Goal: Task Accomplishment & Management: Use online tool/utility

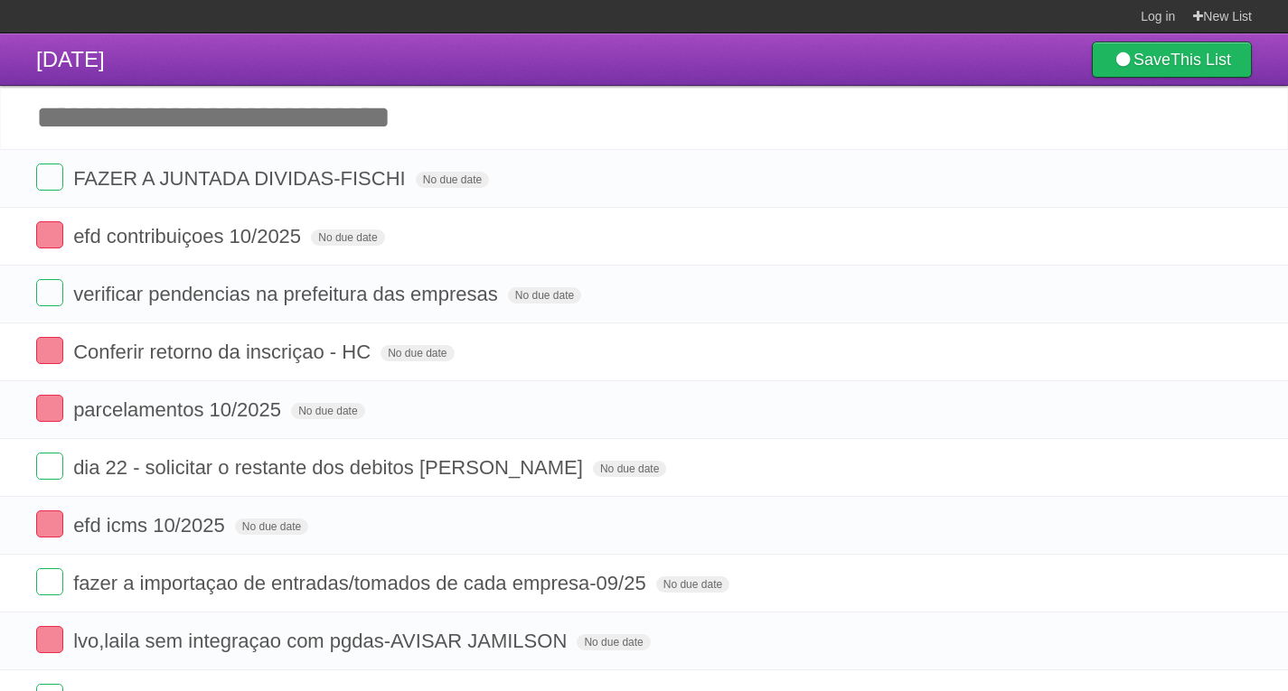
scroll to position [28, 0]
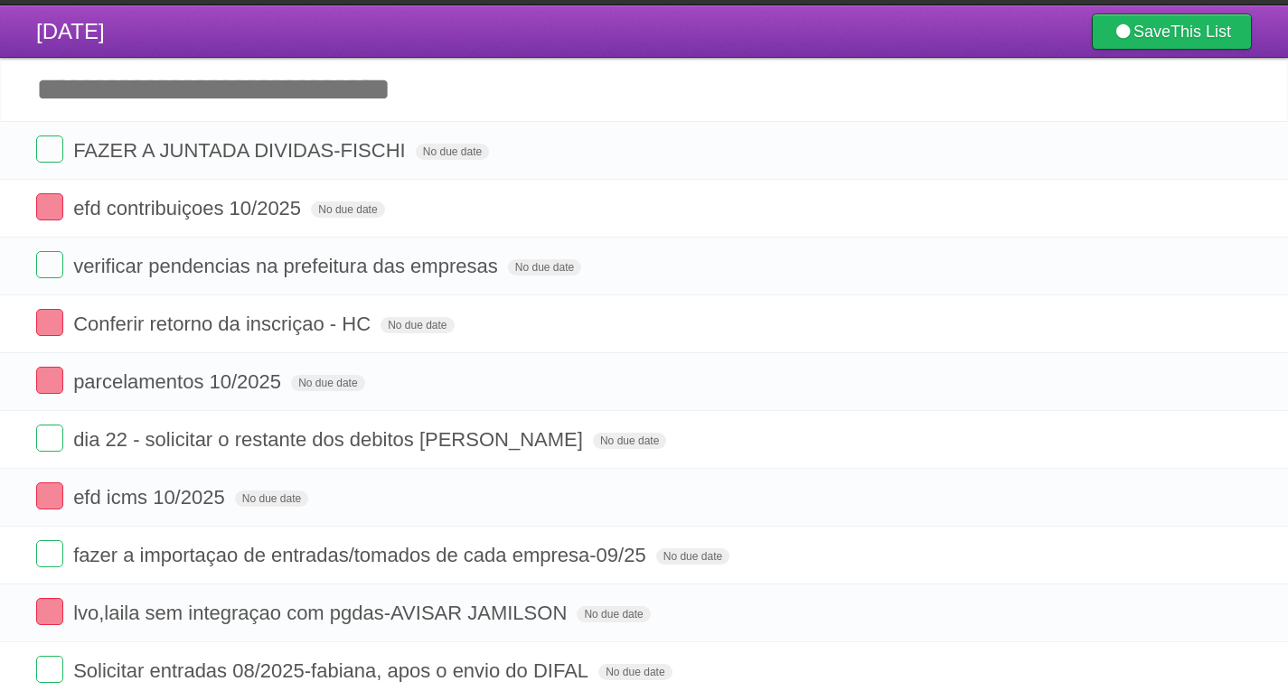
click at [109, 92] on input "Add another task" at bounding box center [644, 89] width 1288 height 63
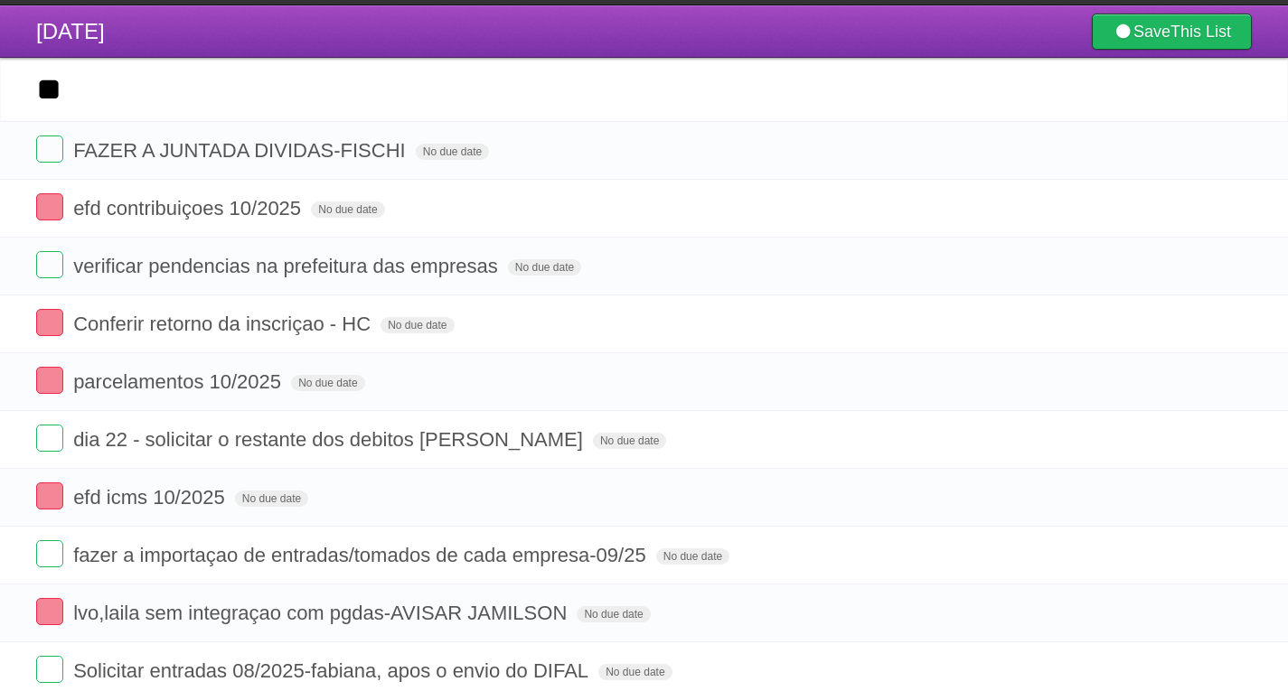
type input "*"
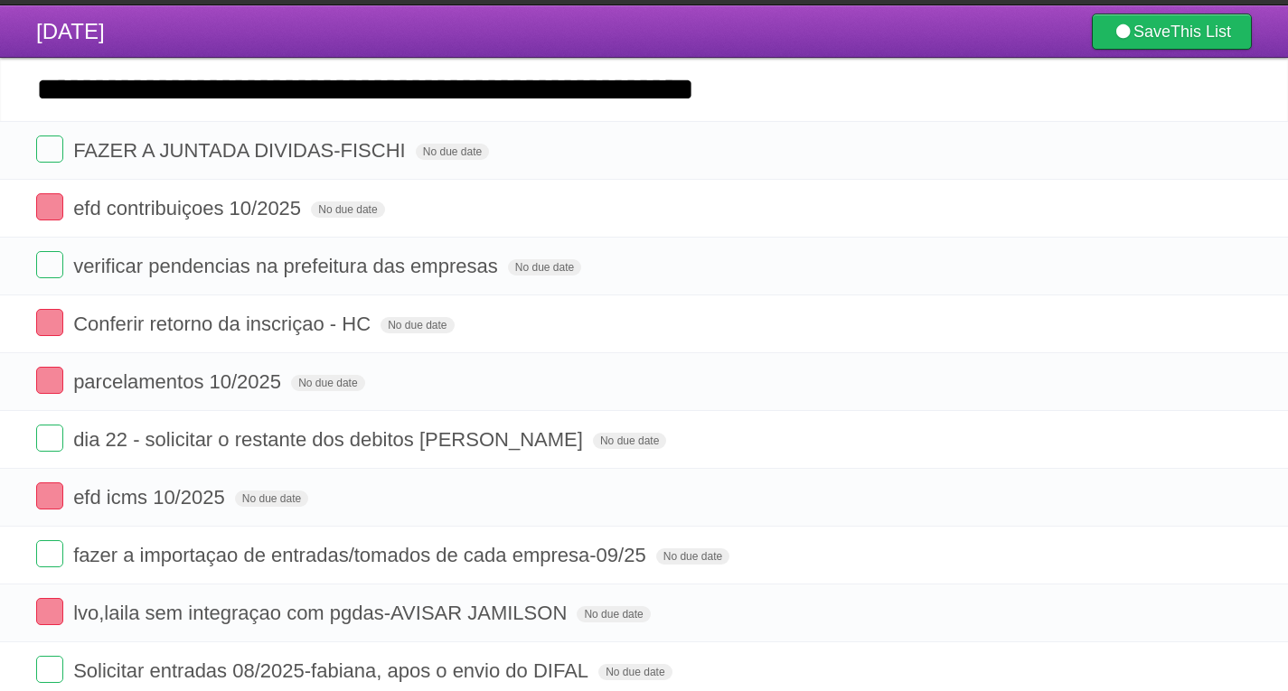
type input "**********"
click input "*********" at bounding box center [0, 0] width 0 height 0
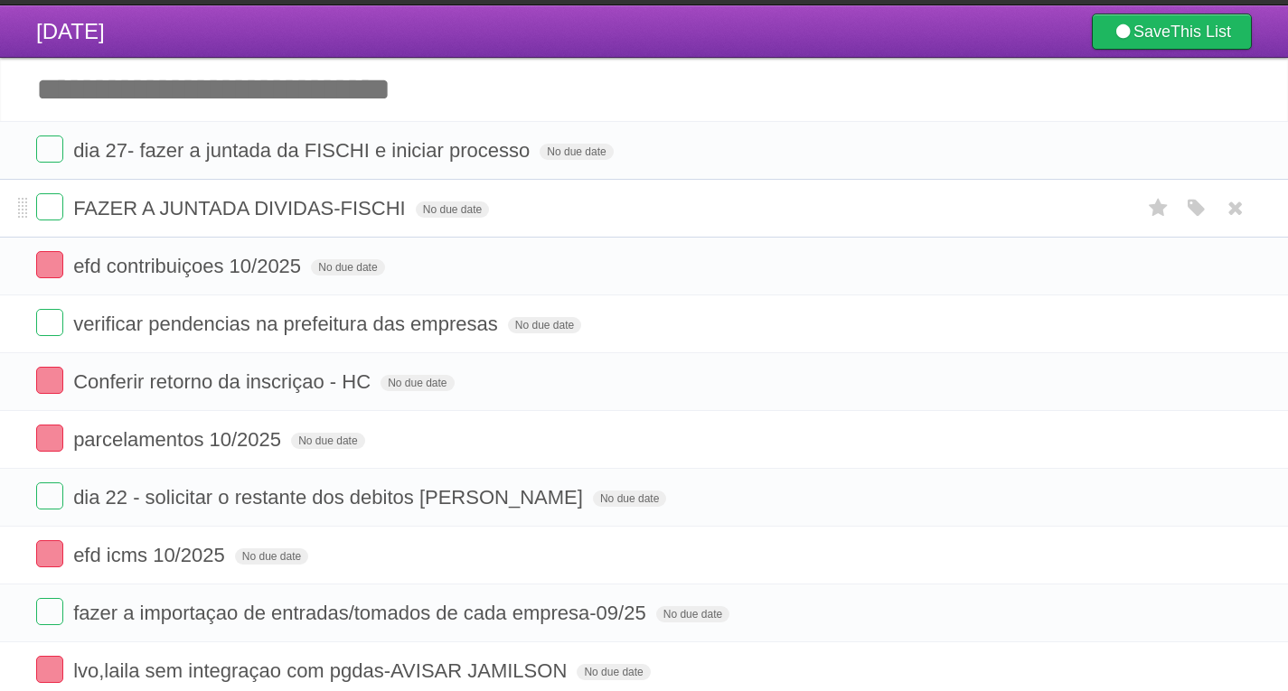
click at [152, 208] on span "FAZER A JUNTADA DIVIDAS-FISCHI" at bounding box center [241, 208] width 337 height 23
drag, startPoint x: 1244, startPoint y: 216, endPoint x: 723, endPoint y: 117, distance: 529.8
click at [1244, 216] on icon at bounding box center [1235, 208] width 25 height 30
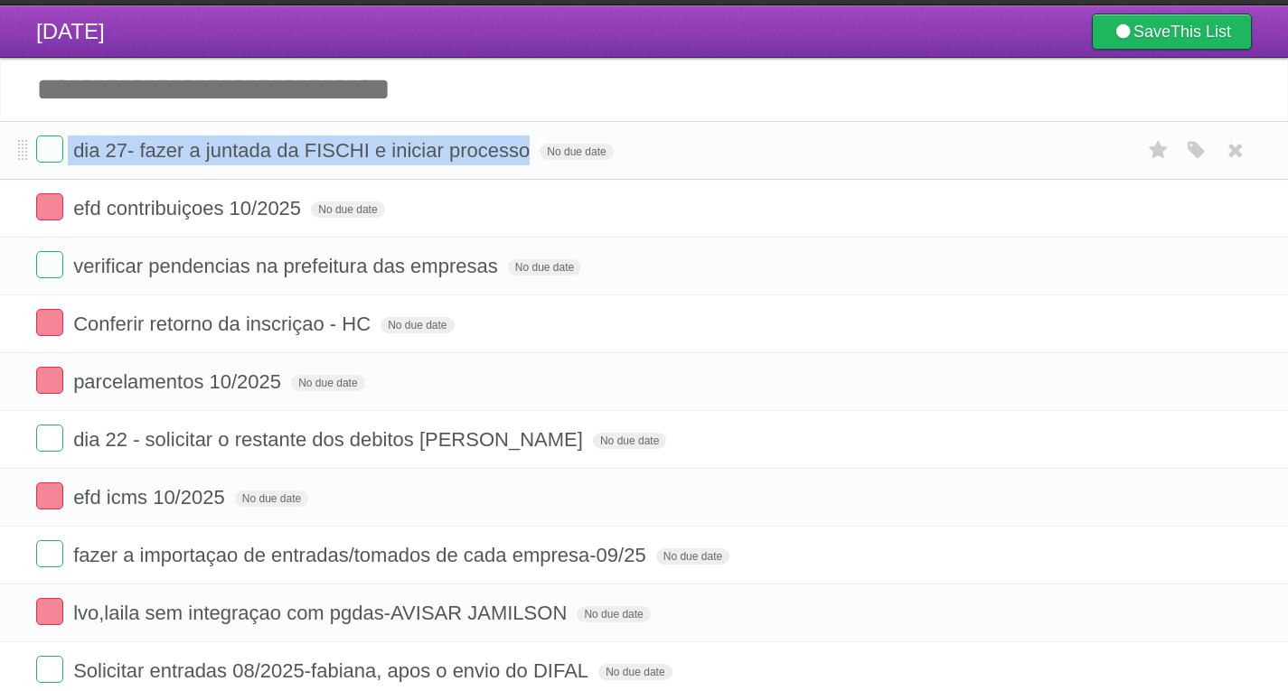
drag, startPoint x: 85, startPoint y: 158, endPoint x: 527, endPoint y: 146, distance: 442.2
click at [527, 146] on form "dia 27- fazer a juntada da FISCHI e iniciar processo No due date White Red Blue…" at bounding box center [644, 151] width 1216 height 30
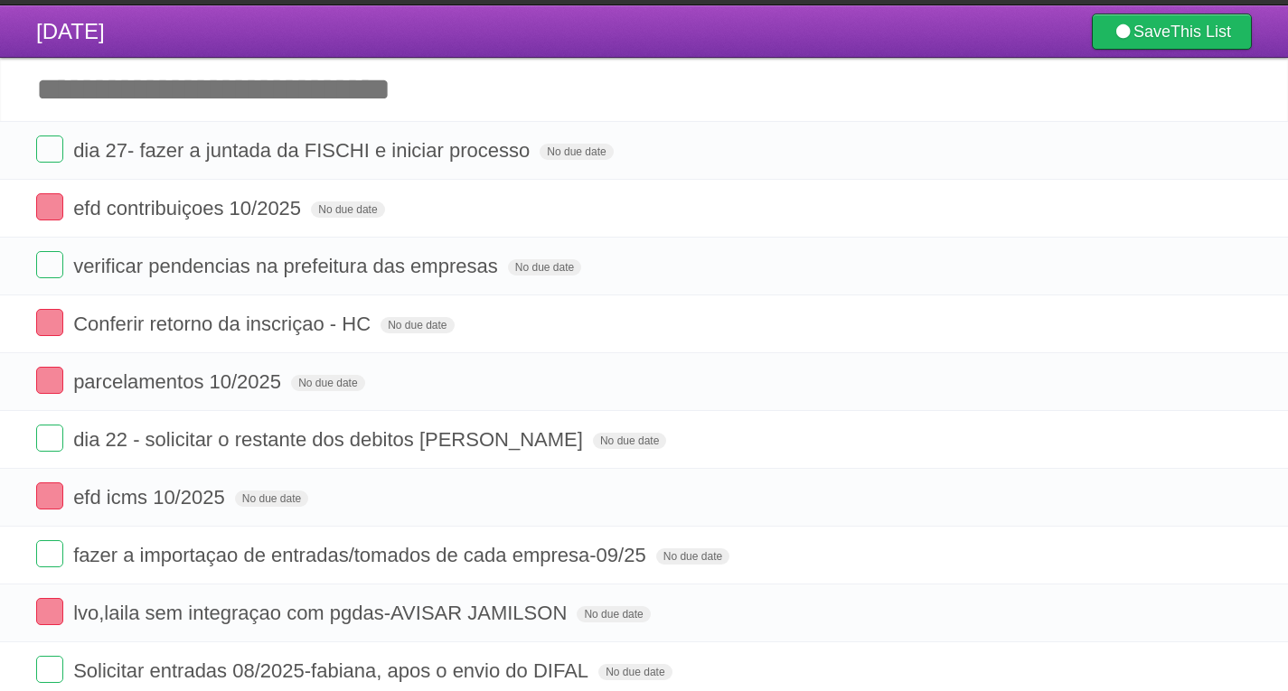
click at [3, 70] on input "Add another task" at bounding box center [644, 89] width 1288 height 63
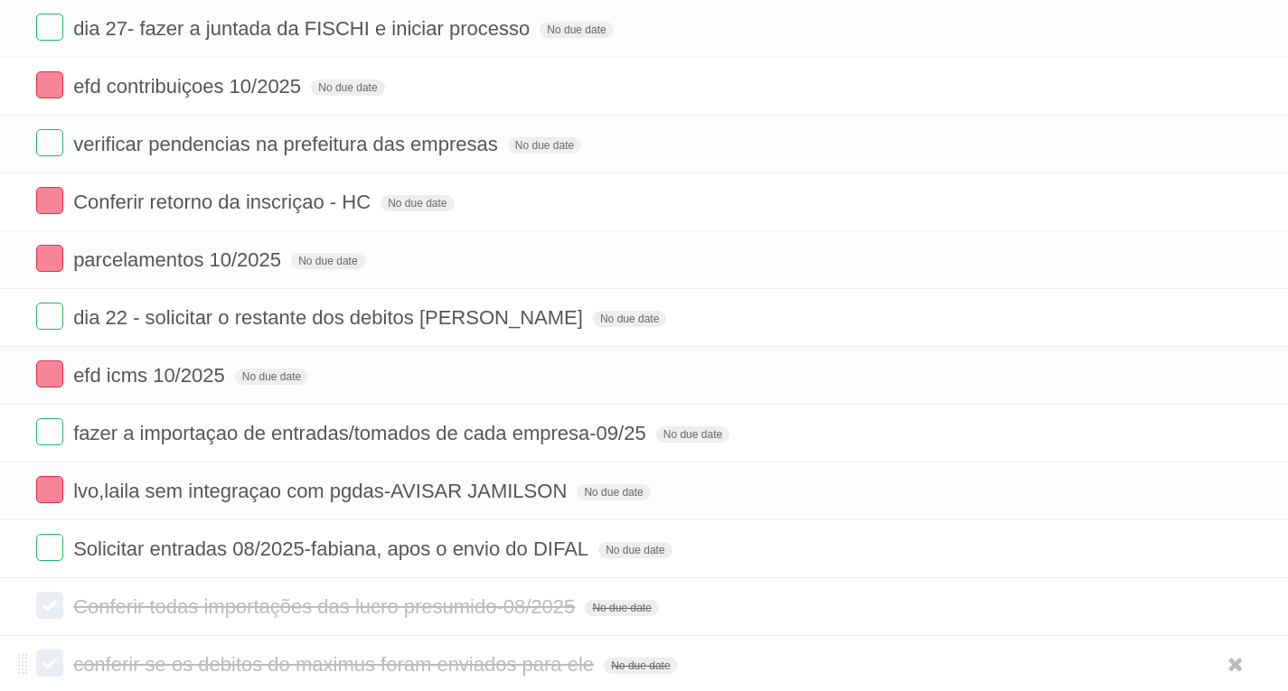
scroll to position [390, 0]
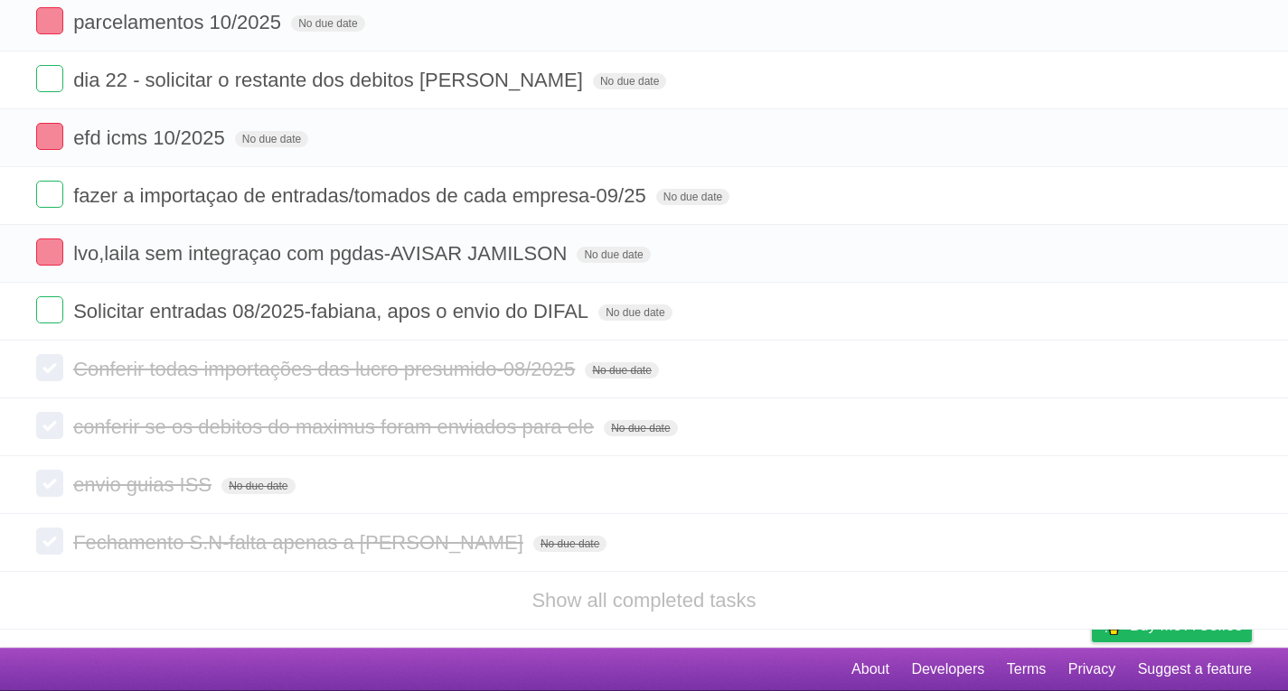
click at [193, 606] on li "Show all completed tasks" at bounding box center [644, 600] width 1288 height 59
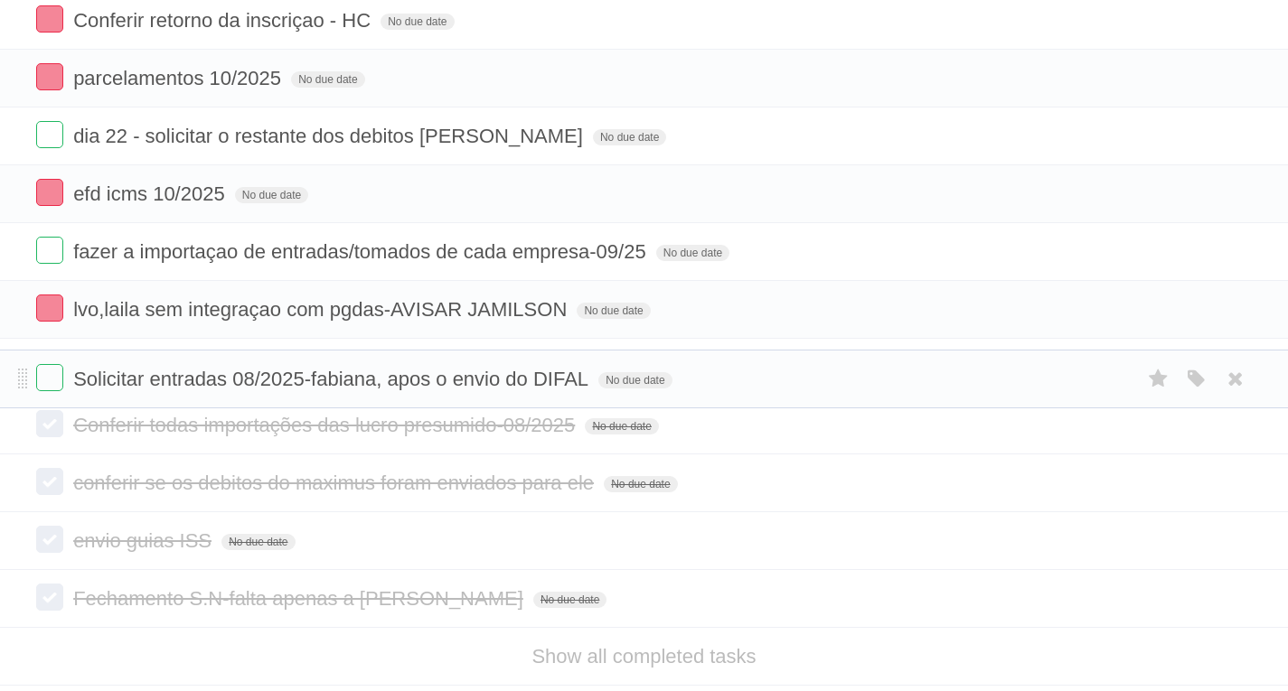
drag, startPoint x: 20, startPoint y: 315, endPoint x: 5, endPoint y: 384, distance: 70.2
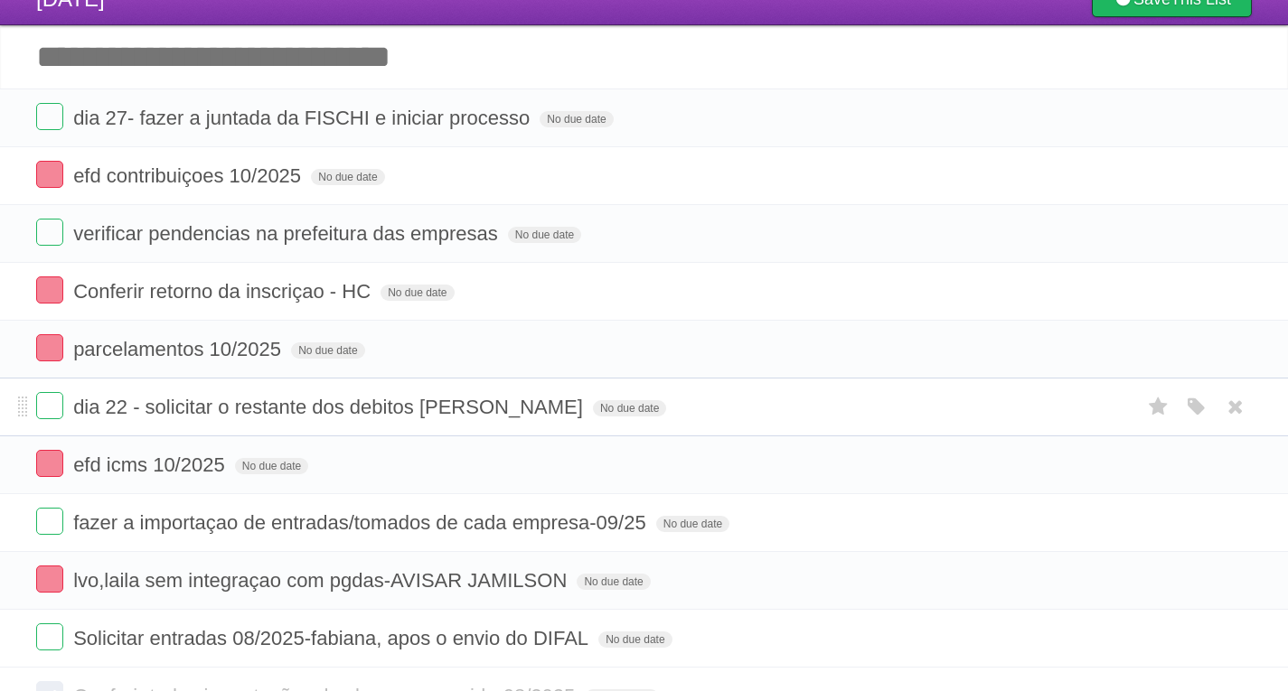
scroll to position [0, 0]
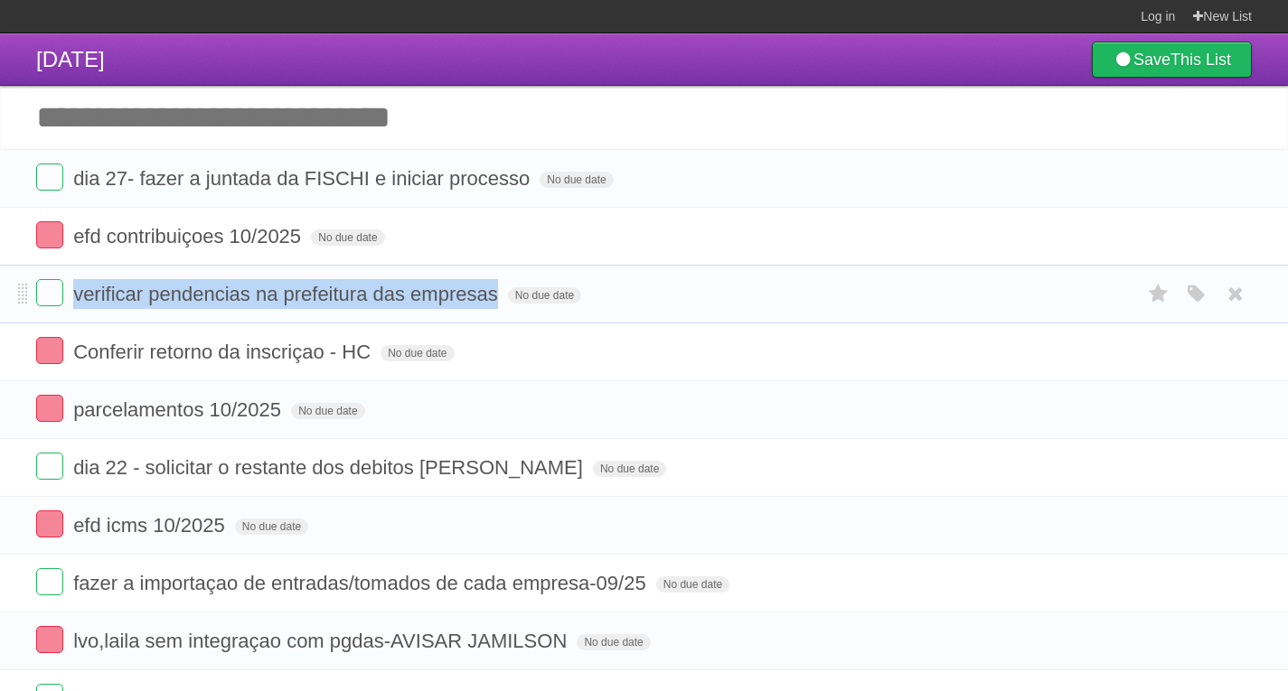
drag, startPoint x: 73, startPoint y: 295, endPoint x: 501, endPoint y: 286, distance: 427.6
click at [501, 286] on span "verificar pendencias na prefeitura das empresas" at bounding box center [287, 294] width 429 height 23
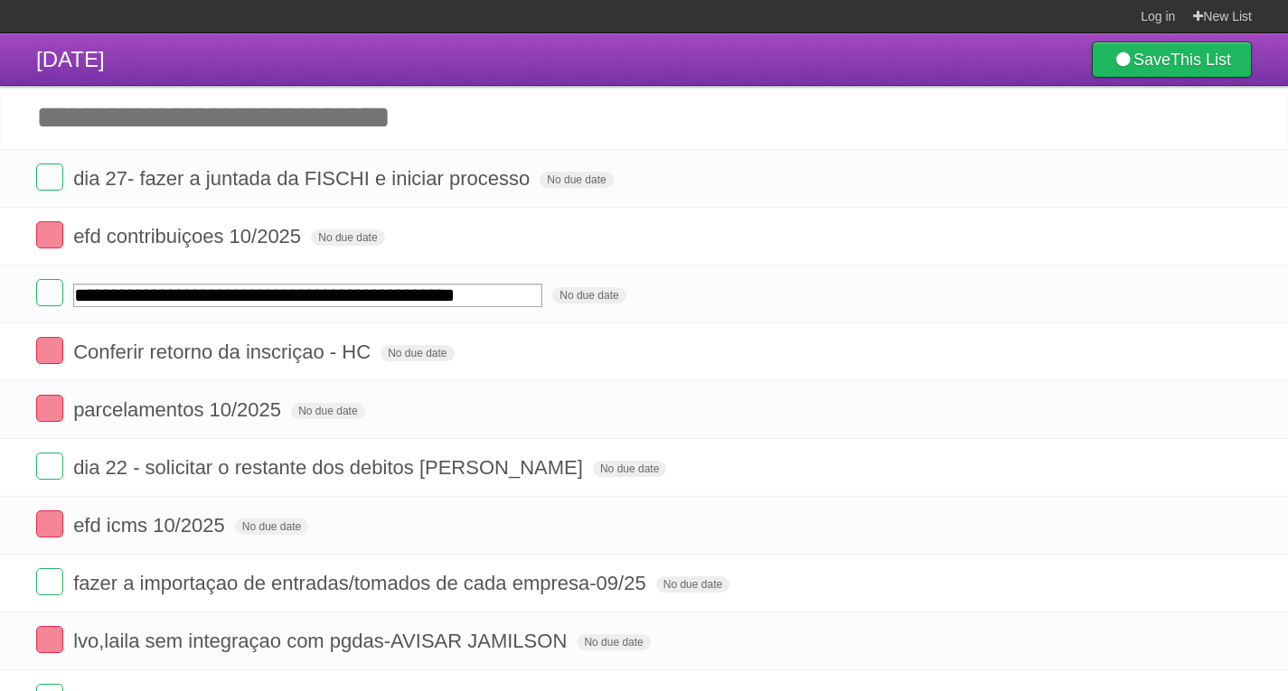
click at [193, 78] on header "[DATE] Save This List" at bounding box center [644, 59] width 1288 height 52
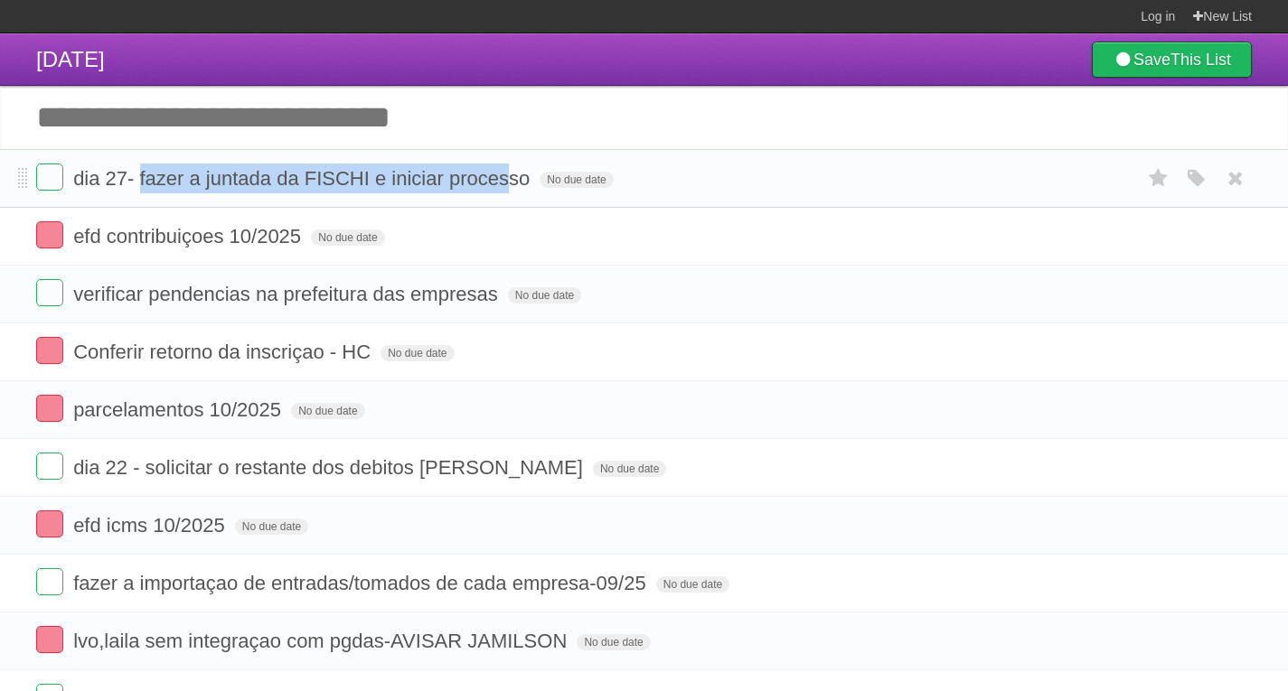
drag, startPoint x: 139, startPoint y: 183, endPoint x: 512, endPoint y: 184, distance: 372.4
click at [512, 184] on span "dia 27- fazer a juntada da FISCHI e iniciar processo" at bounding box center [303, 178] width 461 height 23
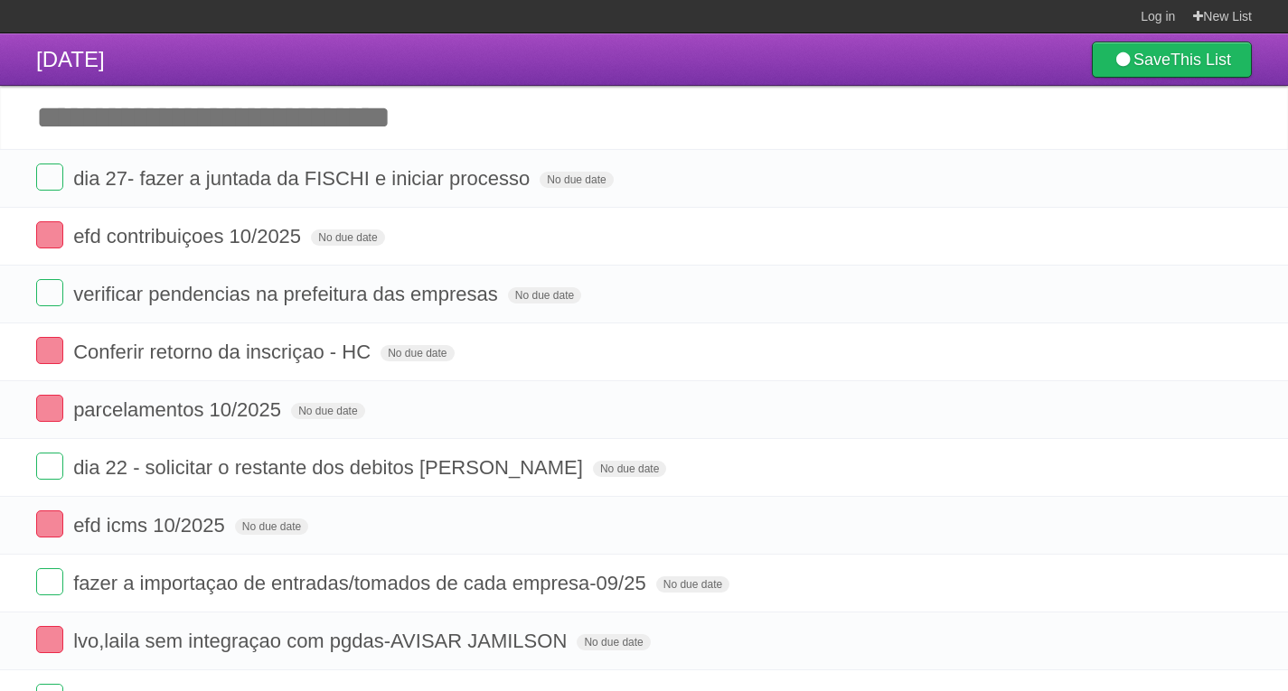
click at [215, 61] on header "[DATE] Save This List" at bounding box center [644, 59] width 1288 height 52
